Goal: Contribute content: Add original content to the website for others to see

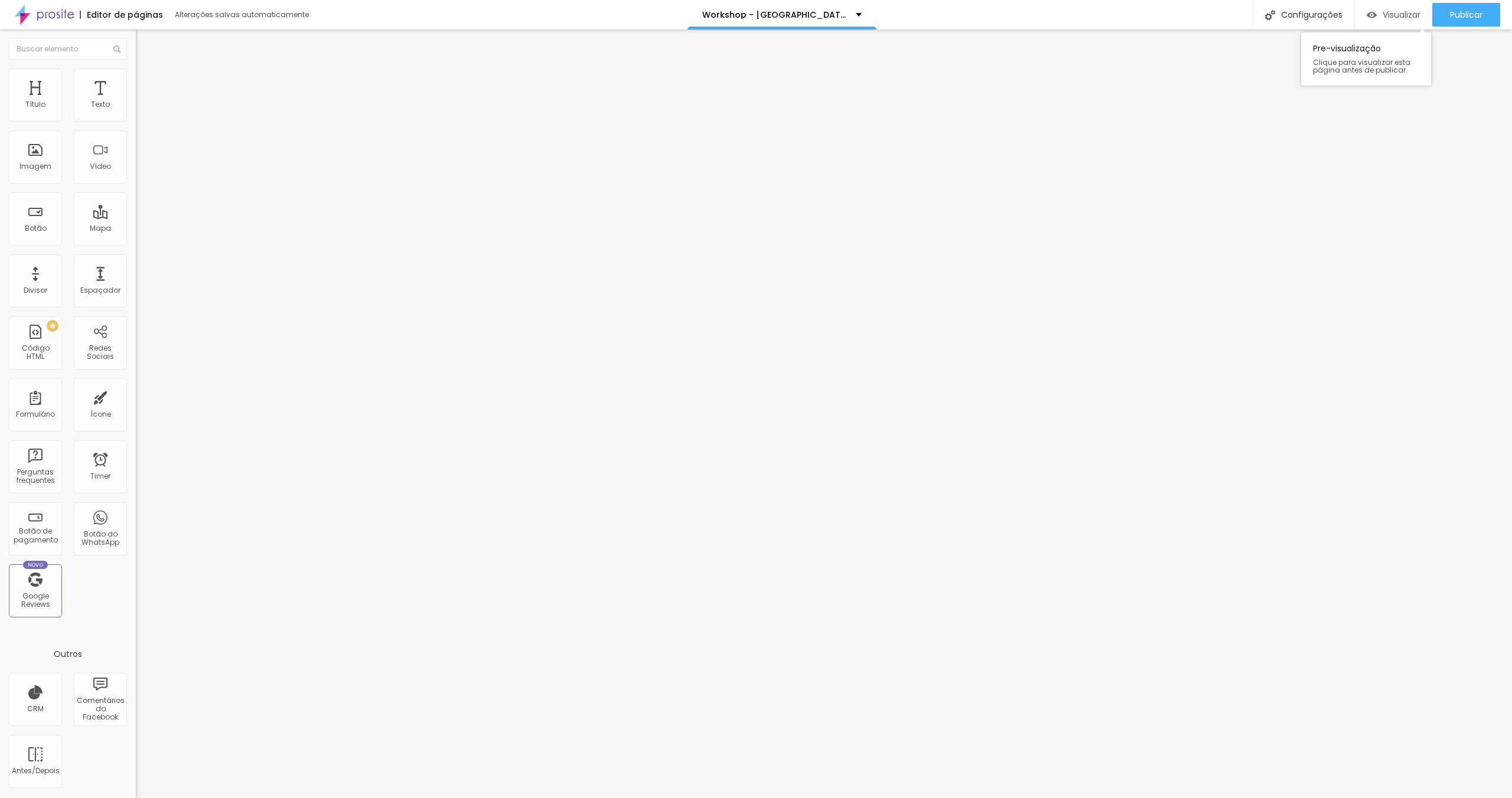
click at [1457, 20] on div "Publicar" at bounding box center [1466, 14] width 33 height 23
click at [1423, 87] on link "Visualizar página" at bounding box center [1434, 90] width 106 height 7
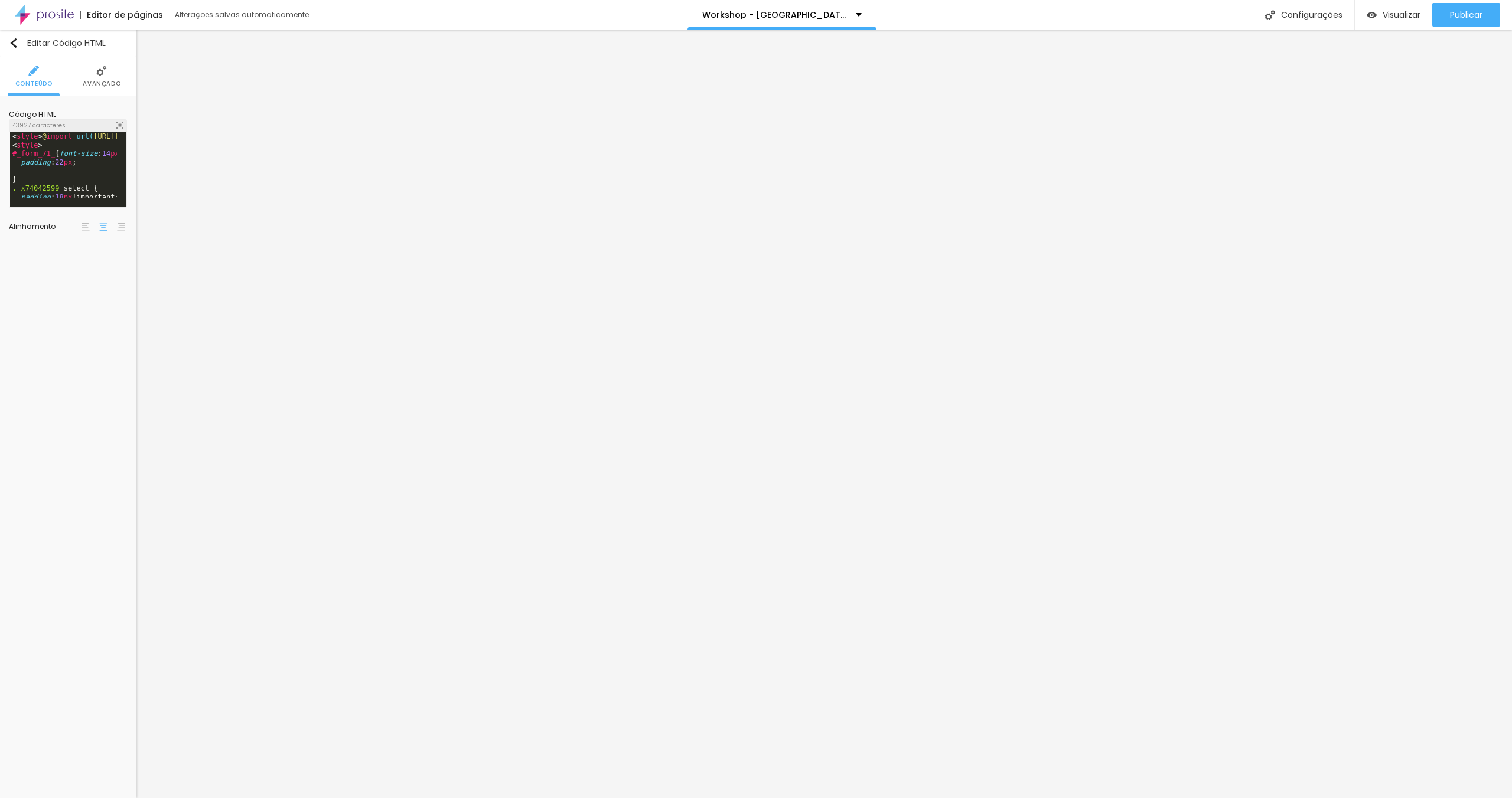
click at [110, 82] on span "Avançado" at bounding box center [102, 84] width 38 height 6
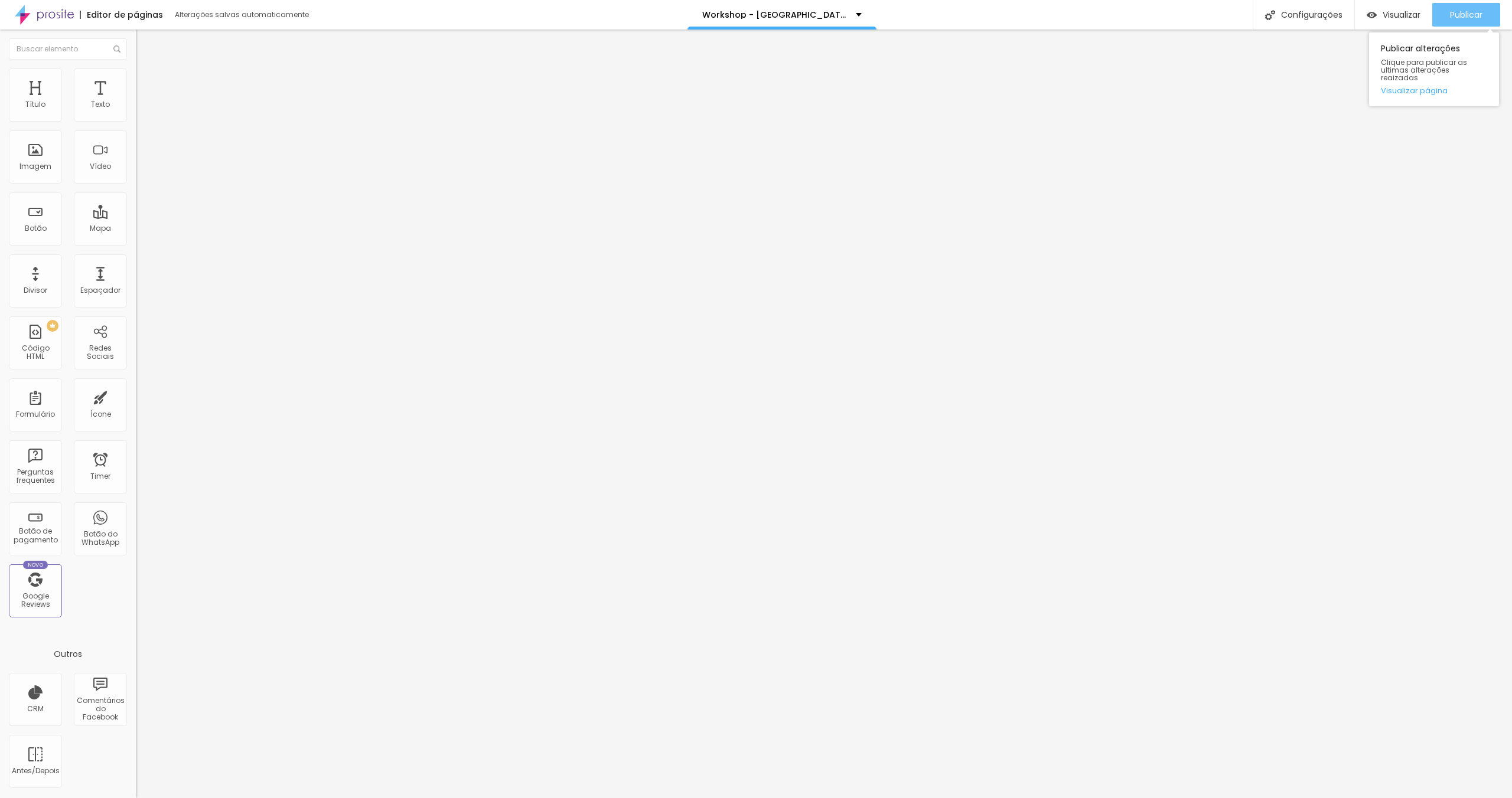
click at [1473, 13] on span "Publicar" at bounding box center [1466, 15] width 33 height 9
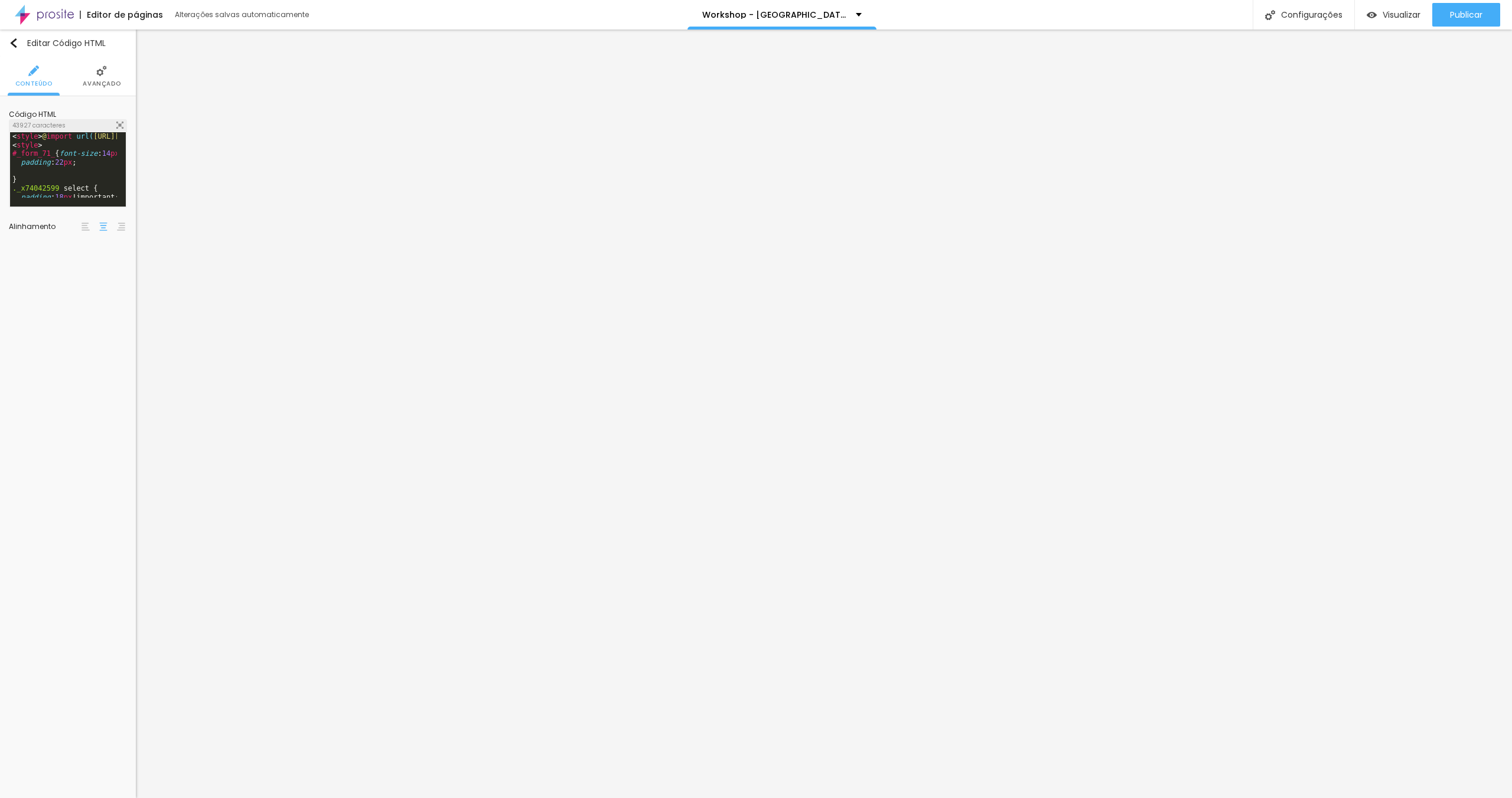
click at [94, 82] on span "Avançado" at bounding box center [102, 84] width 38 height 6
click at [91, 72] on li "Avançado" at bounding box center [98, 76] width 38 height 39
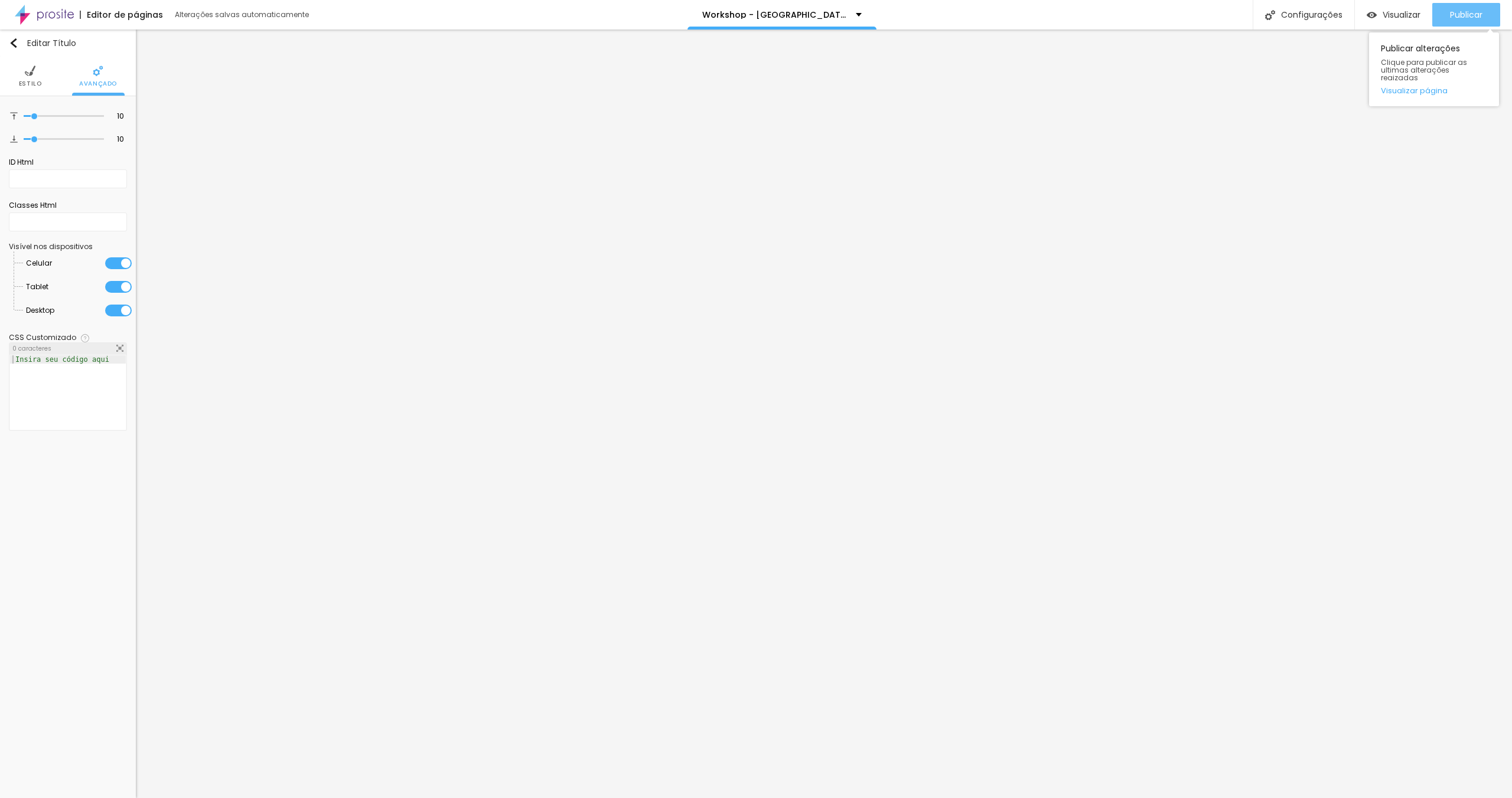
click at [1465, 11] on span "Publicar" at bounding box center [1466, 15] width 33 height 9
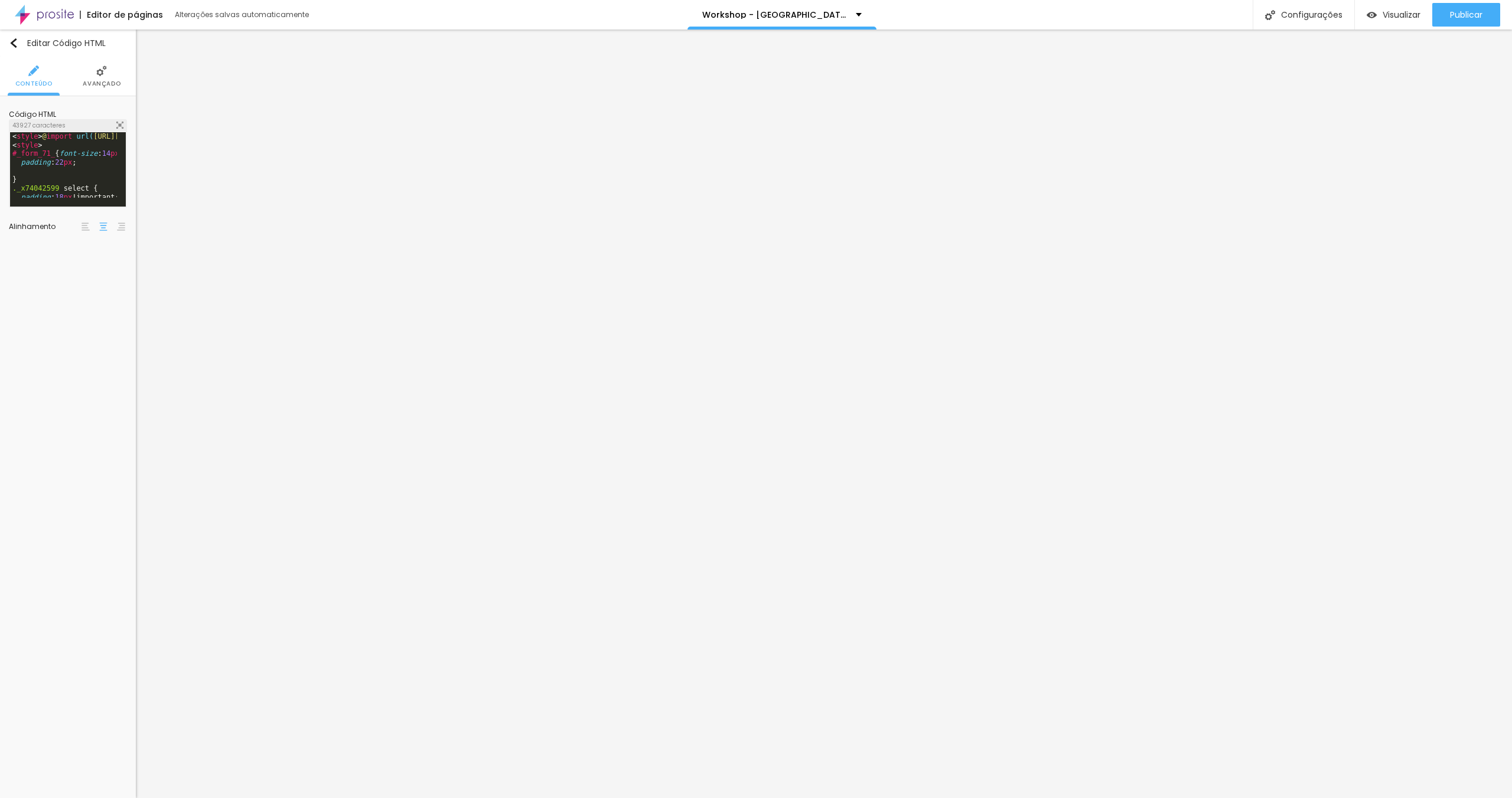
drag, startPoint x: 100, startPoint y: 81, endPoint x: 99, endPoint y: 90, distance: 9.1
click at [100, 81] on span "Avançado" at bounding box center [102, 84] width 38 height 6
click at [85, 68] on li "Avançado" at bounding box center [98, 76] width 38 height 39
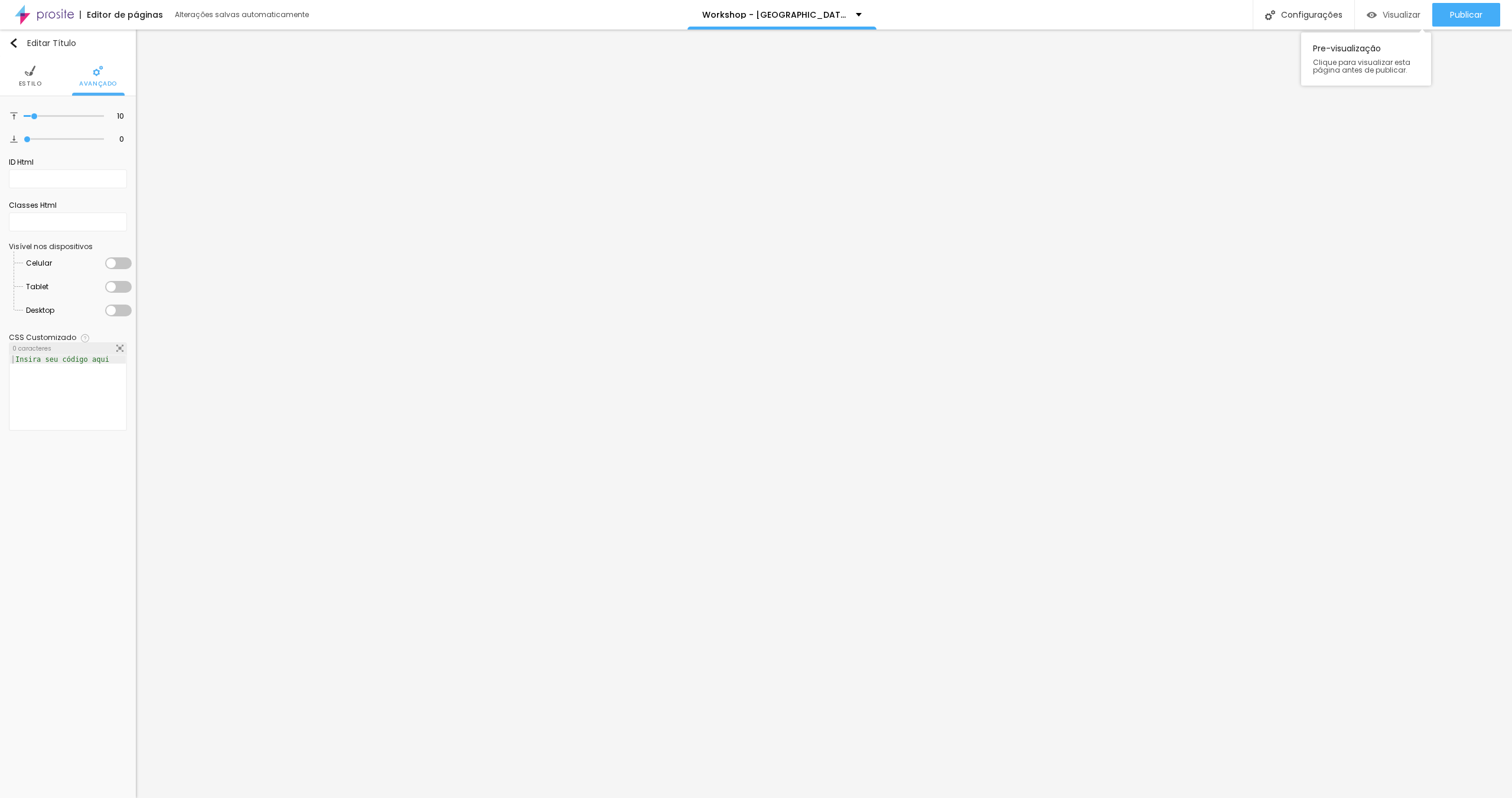
click at [1398, 18] on span "Visualizar" at bounding box center [1401, 15] width 38 height 9
click at [1465, 19] on span "Publicar" at bounding box center [1466, 15] width 33 height 9
click at [1422, 87] on link "Visualizar página" at bounding box center [1434, 90] width 106 height 7
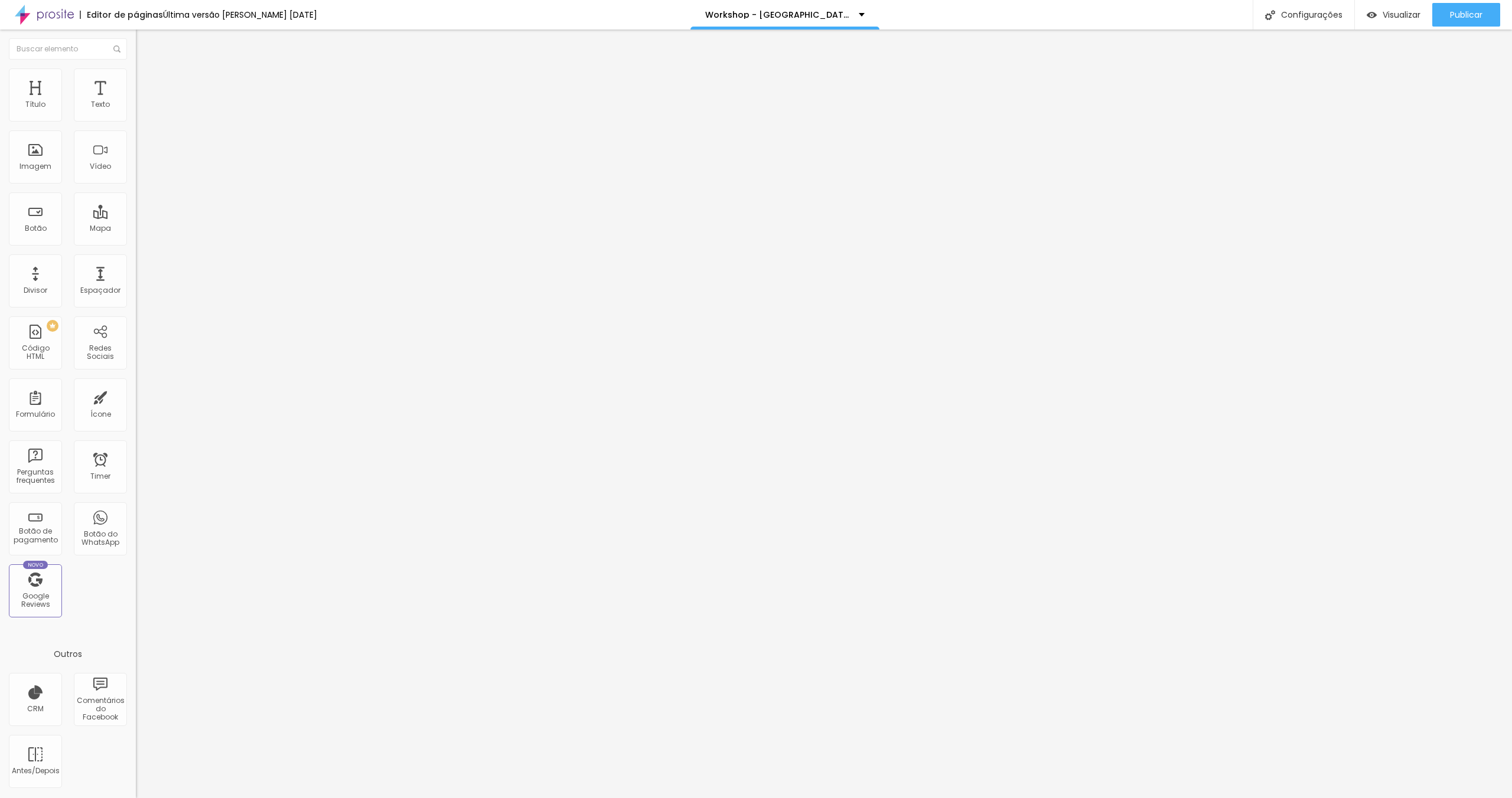
click at [136, 68] on img at bounding box center [141, 74] width 11 height 11
click at [1464, 13] on span "Publicar" at bounding box center [1466, 15] width 33 height 9
click at [1418, 87] on link "Visualizar página" at bounding box center [1434, 90] width 106 height 7
